Goal: Use online tool/utility: Utilize a website feature to perform a specific function

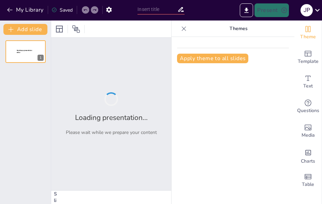
type input "Herencias y Legados: Comprendiendo las Opciones de Legado Solidario"
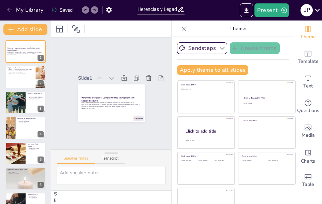
checkbox input "true"
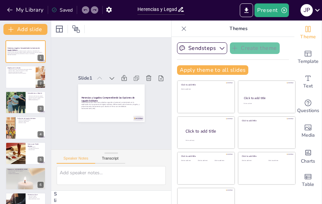
checkbox input "true"
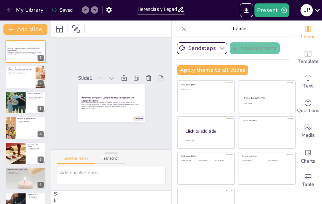
checkbox input "true"
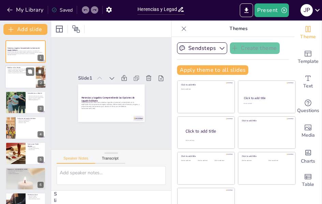
checkbox input "true"
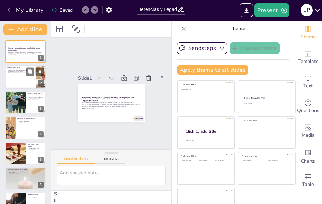
checkbox input "true"
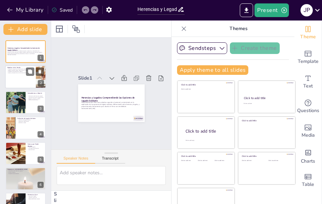
checkbox input "true"
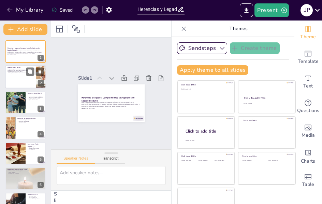
checkbox input "true"
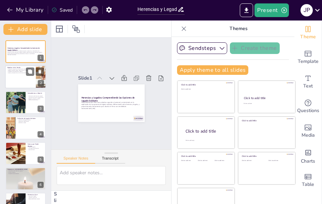
click at [16, 76] on div at bounding box center [25, 77] width 41 height 23
checkbox input "true"
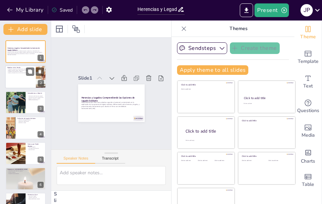
checkbox input "true"
type textarea "La capacitación es esencial para que el personal y voluntariado se sientan segu…"
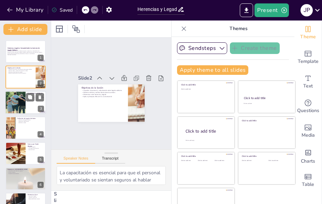
checkbox input "true"
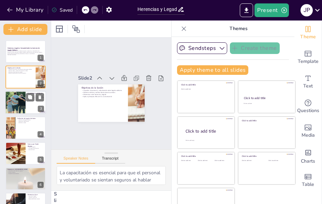
checkbox input "true"
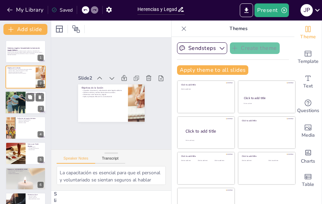
click at [13, 104] on div at bounding box center [15, 102] width 55 height 23
checkbox input "true"
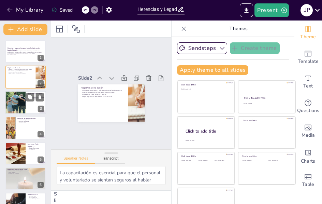
checkbox input "true"
type textarea "La diferenciación entre herencia y legado es una habilidad clave que permitirá …"
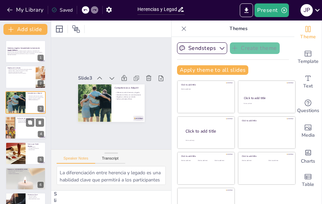
checkbox input "true"
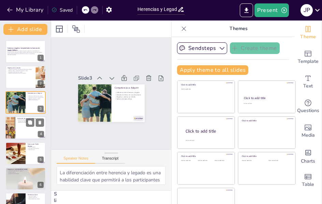
checkbox input "true"
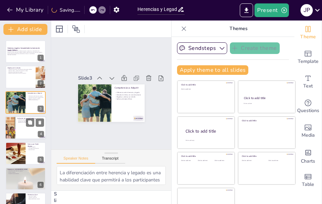
click at [7, 131] on div at bounding box center [10, 127] width 20 height 23
checkbox input "true"
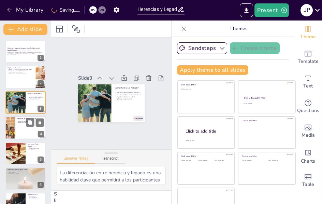
checkbox input "true"
type textarea "La definición clara de un legado solidario es esencial para que los participant…"
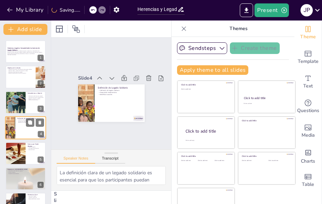
scroll to position [9, 0]
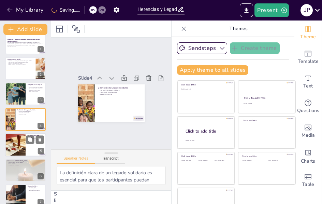
checkbox input "true"
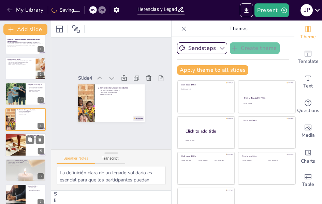
click at [8, 148] on div at bounding box center [15, 144] width 35 height 23
checkbox input "true"
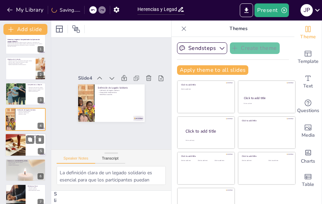
checkbox input "true"
type textarea "Conocer los diferentes tipos de legados permite a los participantes ofrecer opc…"
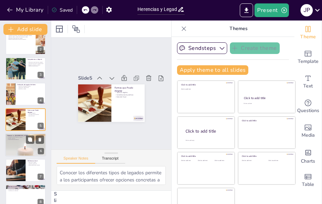
checkbox input "true"
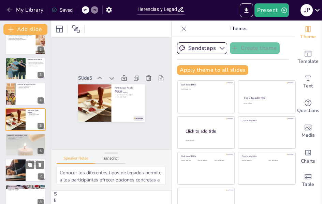
checkbox input "true"
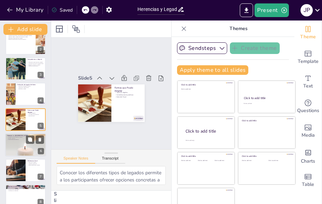
checkbox input "true"
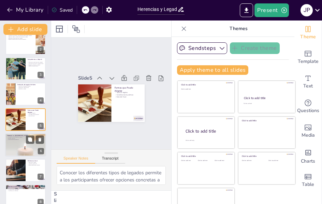
checkbox input "true"
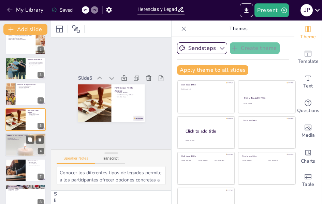
click at [10, 152] on div at bounding box center [25, 144] width 66 height 23
checkbox input "true"
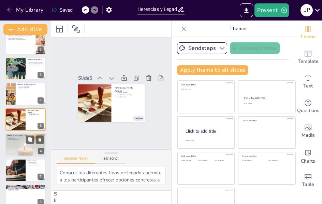
checkbox input "true"
type textarea "Entender las diferencias clave entre herencia y legado es esencial para que los…"
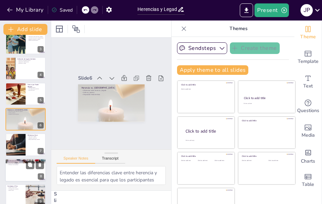
checkbox input "true"
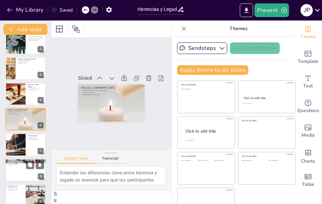
checkbox input "true"
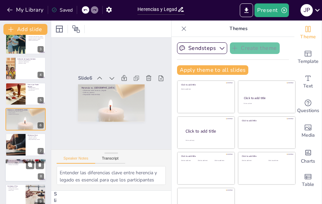
checkbox input "true"
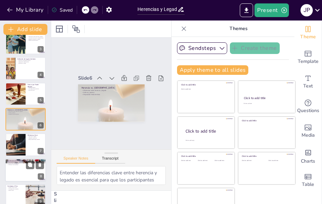
checkbox input "true"
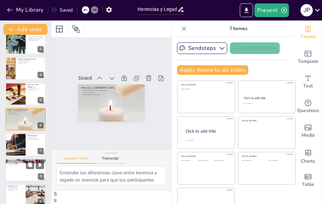
click at [12, 177] on div at bounding box center [25, 169] width 41 height 23
checkbox input "true"
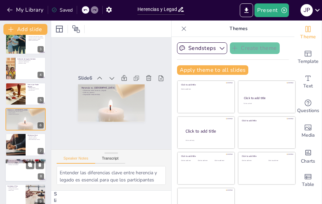
checkbox input "true"
type textarea "La sostenibilidad financiera es un argumento clave para motivar a los donantes …"
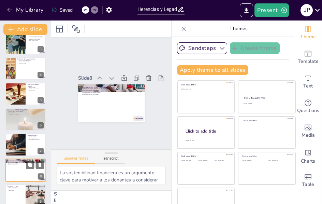
scroll to position [110, 0]
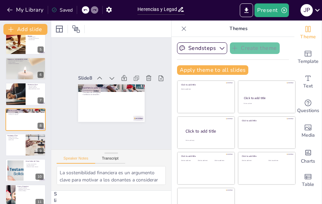
checkbox input "true"
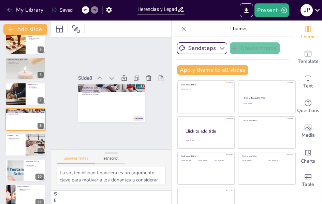
checkbox input "true"
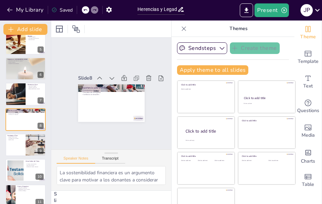
checkbox input "true"
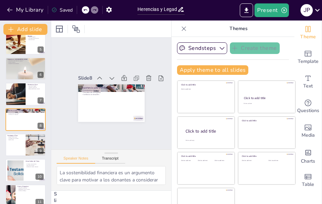
checkbox input "true"
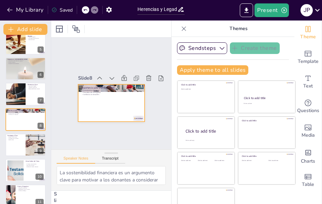
checkbox input "true"
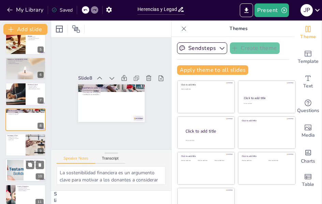
checkbox input "true"
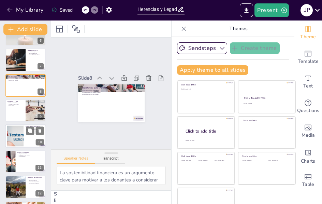
checkbox input "true"
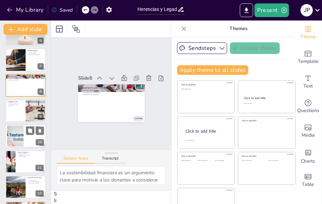
checkbox input "true"
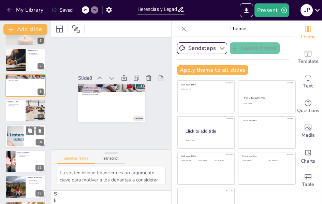
checkbox input "true"
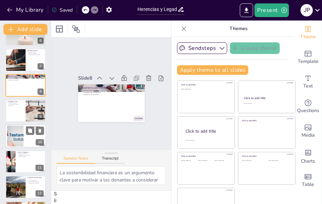
checkbox input "true"
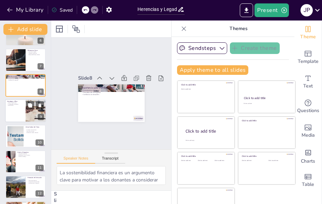
checkbox input "true"
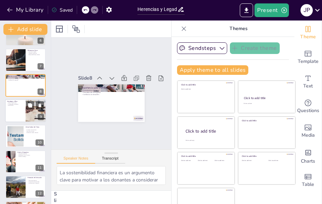
checkbox input "true"
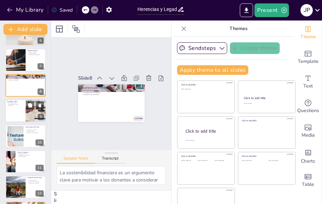
click at [18, 107] on div at bounding box center [25, 110] width 41 height 23
checkbox input "true"
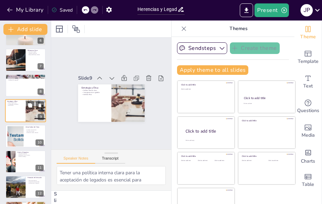
scroll to position [136, 0]
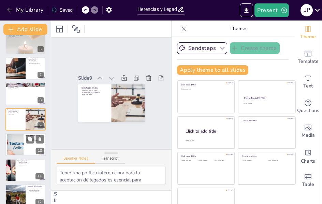
click at [18, 137] on div at bounding box center [15, 144] width 52 height 21
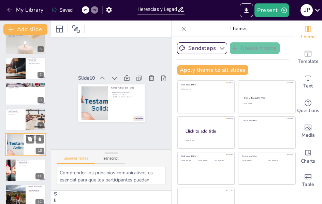
scroll to position [161, 0]
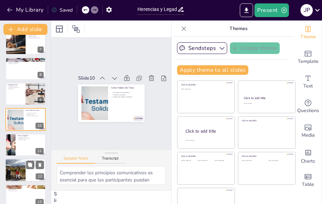
click at [18, 148] on div at bounding box center [25, 145] width 40 height 23
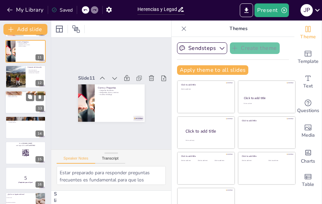
click at [18, 107] on div at bounding box center [25, 102] width 41 height 23
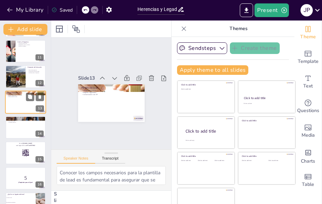
scroll to position [237, 0]
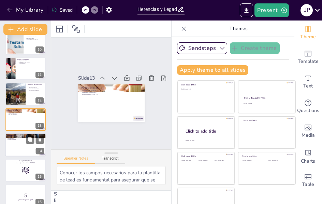
click at [17, 144] on div at bounding box center [25, 144] width 41 height 23
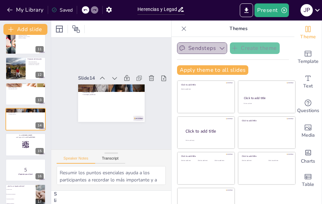
click at [192, 49] on button "Sendsteps" at bounding box center [202, 48] width 50 height 12
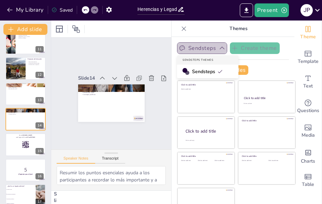
click at [192, 49] on button "Sendsteps" at bounding box center [202, 48] width 50 height 12
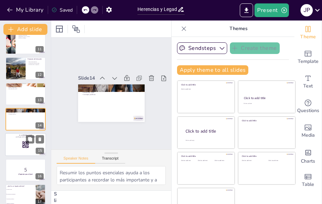
click at [17, 144] on div at bounding box center [25, 144] width 41 height 23
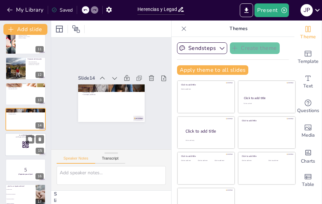
scroll to position [288, 0]
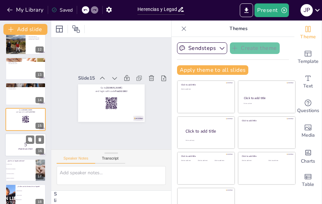
click at [17, 143] on p "5" at bounding box center [25, 145] width 37 height 8
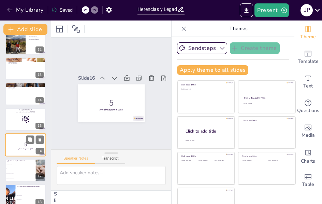
scroll to position [313, 0]
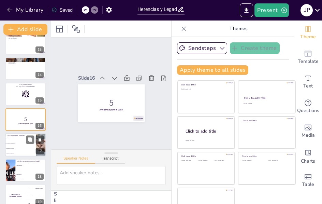
click at [17, 146] on li "Una donación en efectivo" at bounding box center [20, 148] width 31 height 5
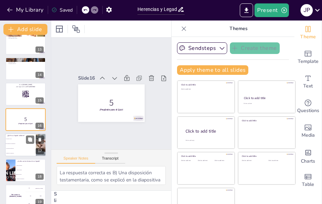
scroll to position [339, 0]
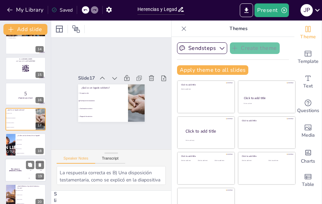
click at [22, 175] on div "The winner is [PERSON_NAME]" at bounding box center [15, 169] width 20 height 23
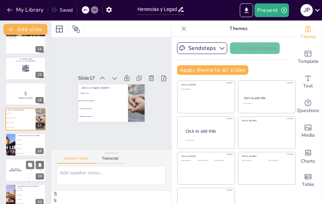
scroll to position [389, 0]
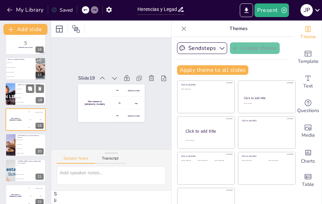
click at [17, 99] on li "Ambas opciones" at bounding box center [30, 98] width 31 height 4
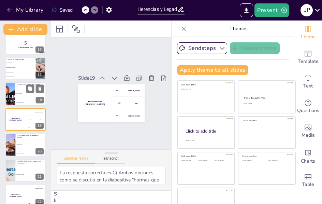
scroll to position [364, 0]
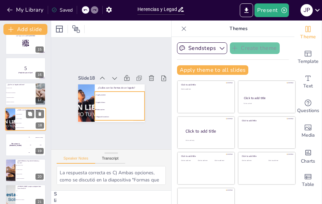
click at [15, 122] on li "Ambas opciones" at bounding box center [30, 123] width 31 height 4
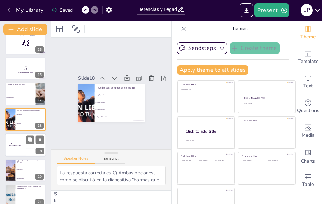
click at [14, 150] on div "The winner is [PERSON_NAME]" at bounding box center [15, 144] width 20 height 23
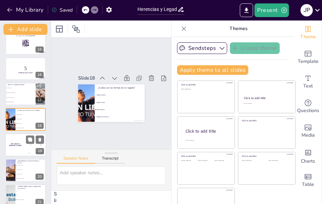
scroll to position [389, 0]
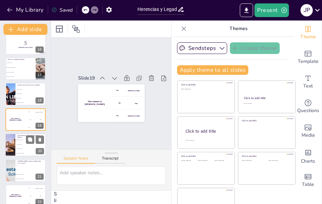
click at [17, 143] on li "El legado es global" at bounding box center [30, 144] width 31 height 4
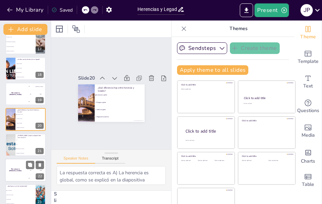
click at [17, 168] on div "The winner is [PERSON_NAME]" at bounding box center [15, 169] width 20 height 23
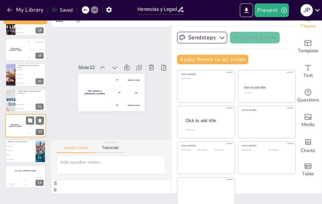
scroll to position [16, 0]
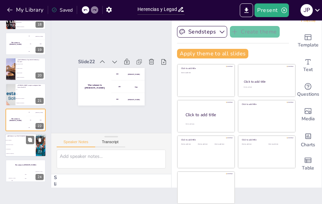
click at [15, 145] on li "Debo hacerlo de nuevo" at bounding box center [20, 145] width 31 height 4
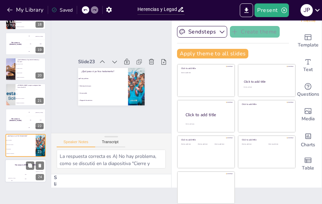
click at [16, 170] on div "The winner is [PERSON_NAME]" at bounding box center [25, 165] width 41 height 12
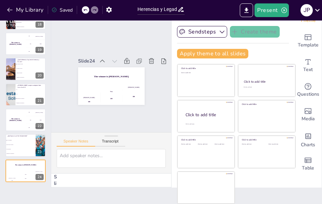
scroll to position [0, 0]
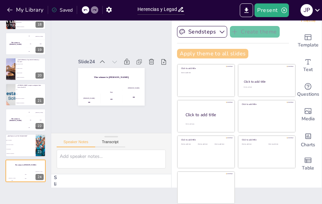
click at [190, 49] on button "Apply theme to all slides" at bounding box center [212, 54] width 71 height 10
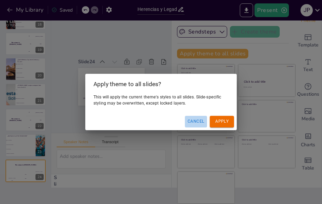
click at [198, 121] on button "Cancel" at bounding box center [196, 121] width 22 height 11
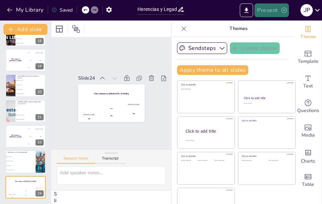
click at [275, 14] on button "Present" at bounding box center [272, 10] width 34 height 14
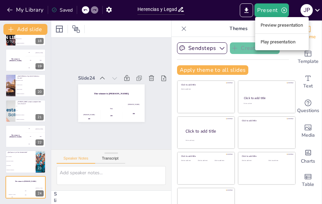
click at [294, 26] on li "Preview presentation" at bounding box center [282, 25] width 54 height 11
